Goal: Ask a question

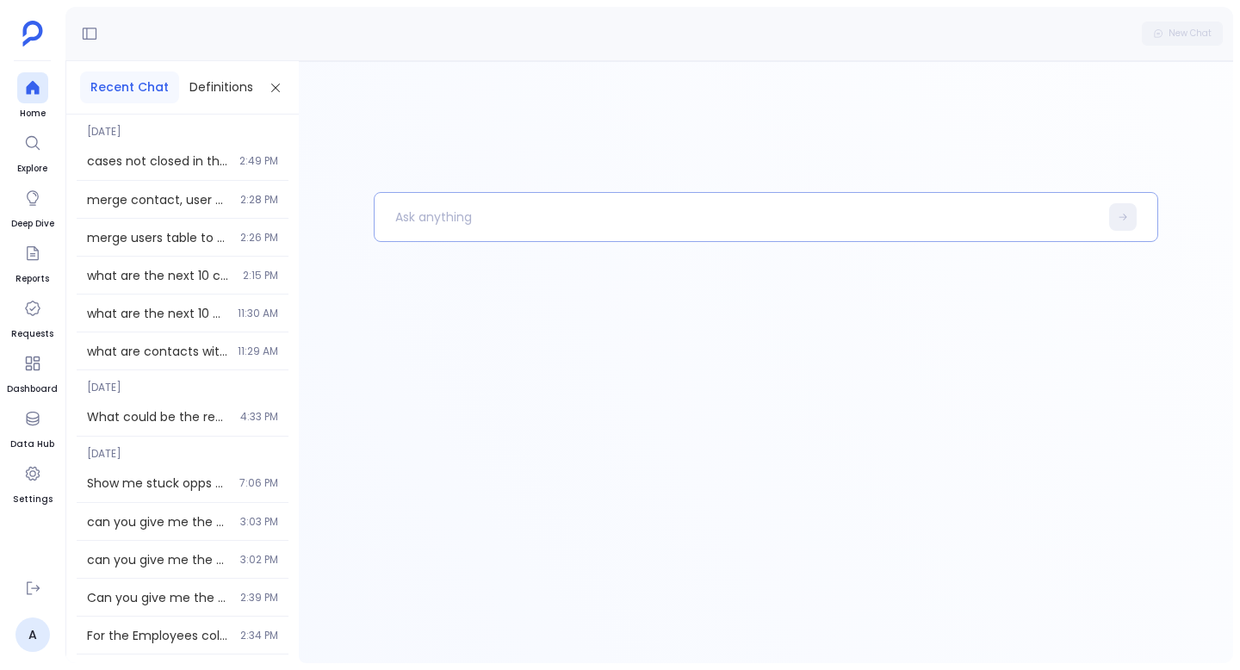
click at [445, 223] on p at bounding box center [737, 217] width 724 height 45
click at [17, 87] on div at bounding box center [32, 87] width 31 height 31
click at [20, 87] on div at bounding box center [32, 87] width 31 height 31
click at [397, 210] on p at bounding box center [737, 217] width 724 height 45
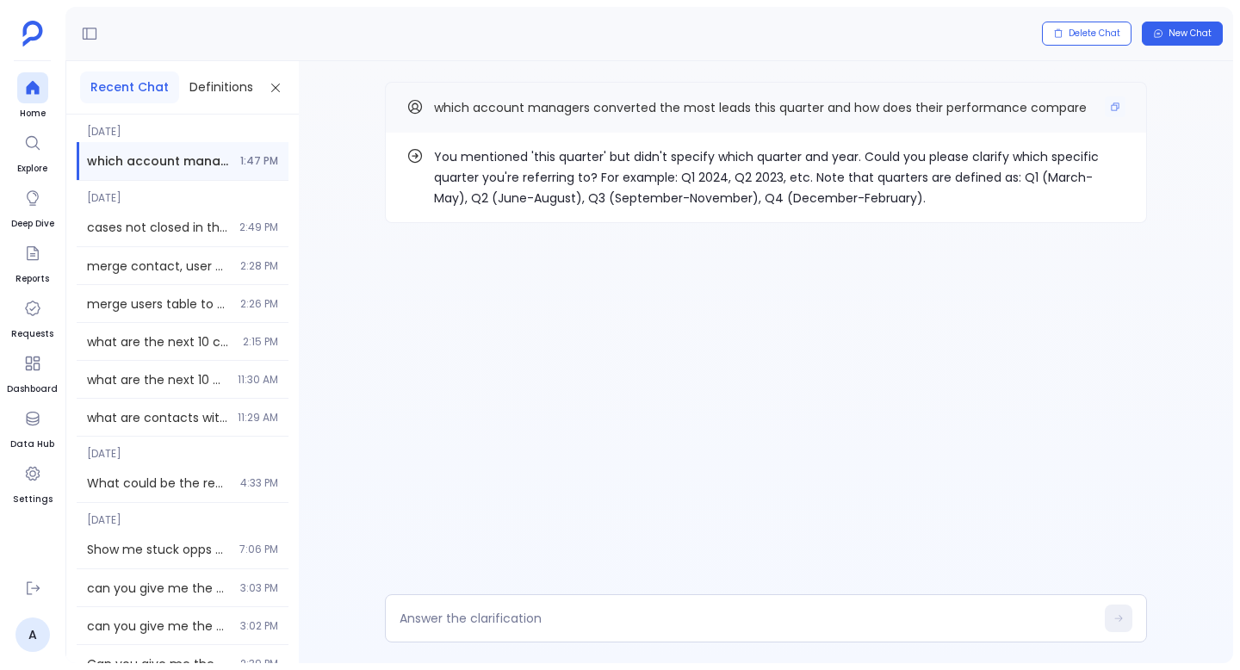
click at [640, 101] on span "which account managers converted the most leads this quarter and how does their…" at bounding box center [760, 107] width 653 height 17
click at [640, 155] on p "You mentioned 'this quarter' but didn't specify which quarter and year. Could y…" at bounding box center [780, 177] width 692 height 62
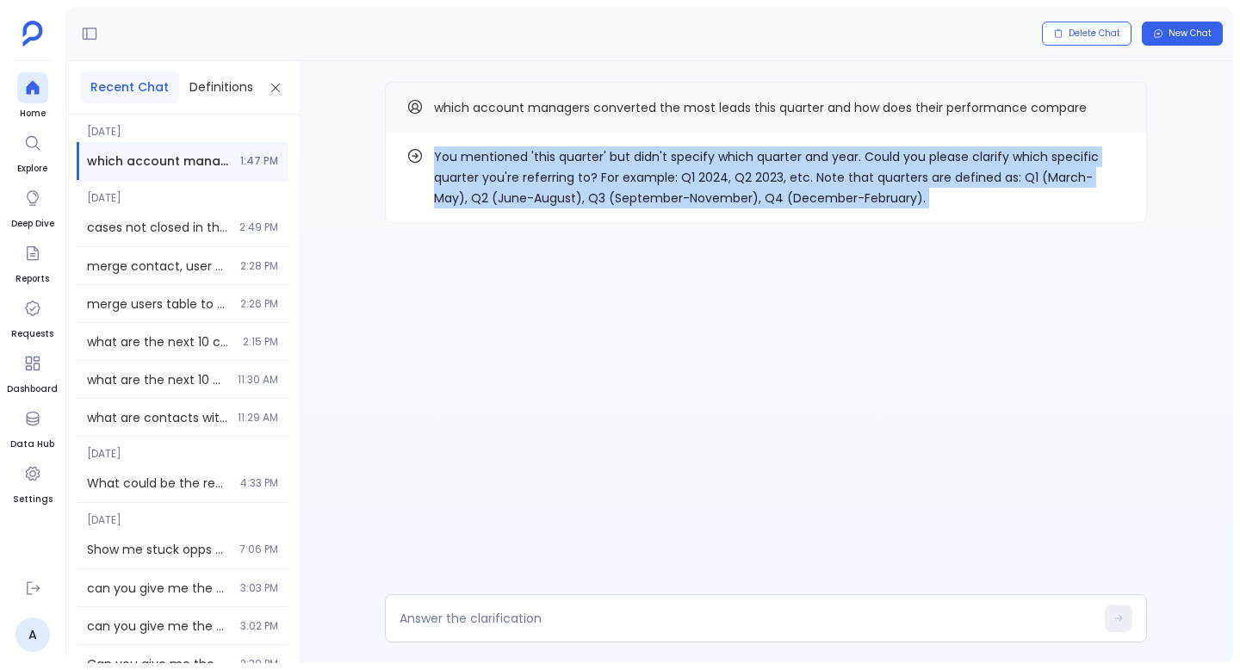
click at [640, 155] on p "You mentioned 'this quarter' but didn't specify which quarter and year. Could y…" at bounding box center [780, 177] width 692 height 62
click at [646, 177] on p "You mentioned 'this quarter' but didn't specify which quarter and year. Could y…" at bounding box center [780, 177] width 692 height 62
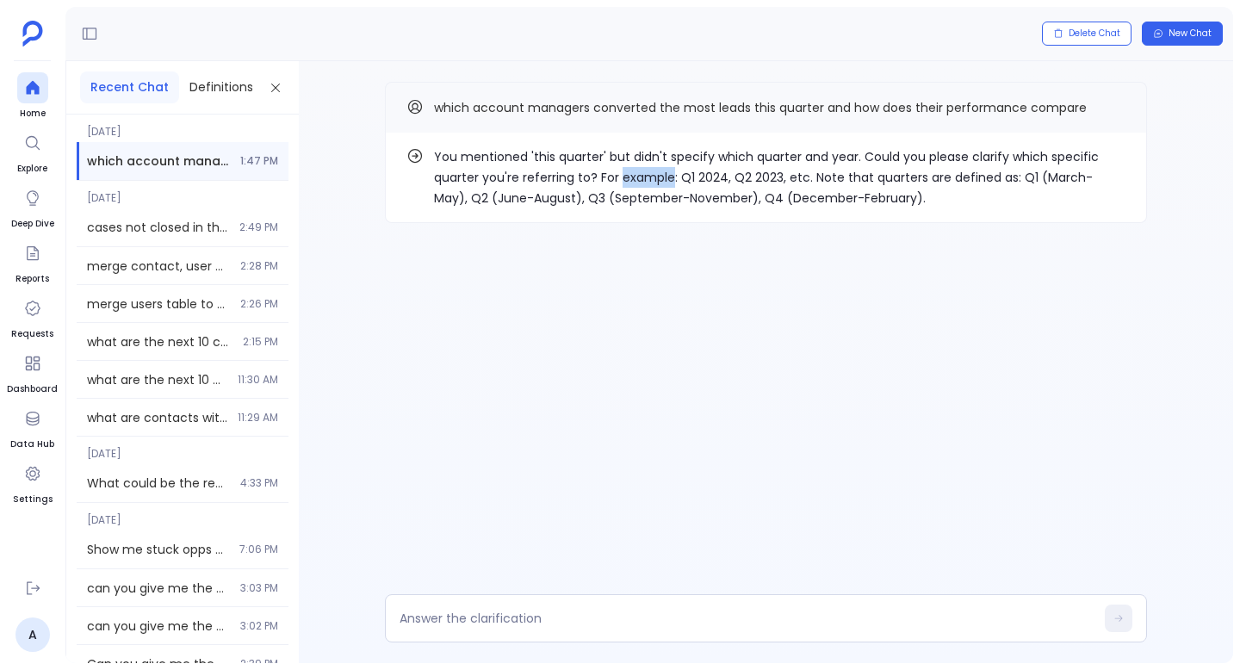
click at [646, 177] on p "You mentioned 'this quarter' but didn't specify which quarter and year. Could y…" at bounding box center [780, 177] width 692 height 62
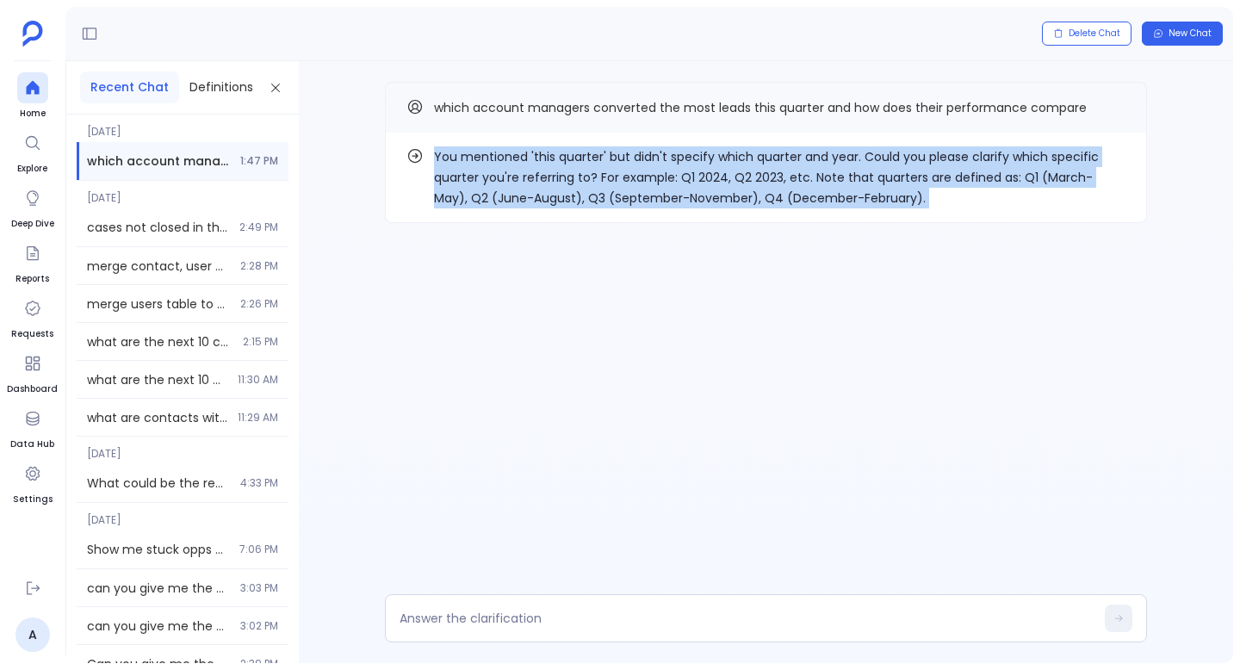
click at [646, 177] on p "You mentioned 'this quarter' but didn't specify which quarter and year. Could y…" at bounding box center [780, 177] width 692 height 62
